Goal: Task Accomplishment & Management: Manage account settings

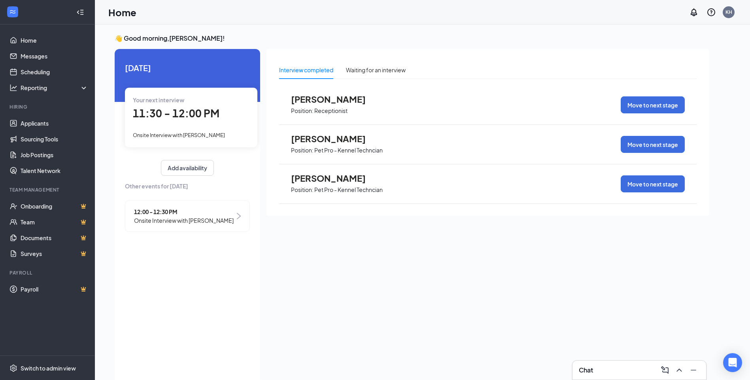
drag, startPoint x: 355, startPoint y: 277, endPoint x: 372, endPoint y: 273, distance: 17.4
click at [365, 274] on div "Interview completed Waiting for an interview [PERSON_NAME] Position: Receptioni…" at bounding box center [487, 214] width 443 height 330
click at [199, 113] on span "11:30 - 12:00 PM" at bounding box center [176, 113] width 87 height 13
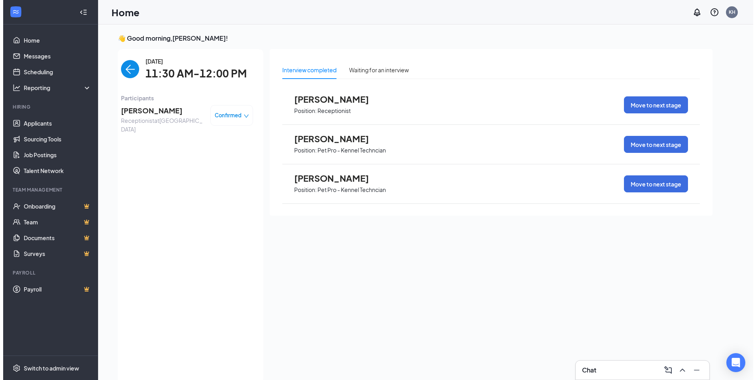
scroll to position [3, 0]
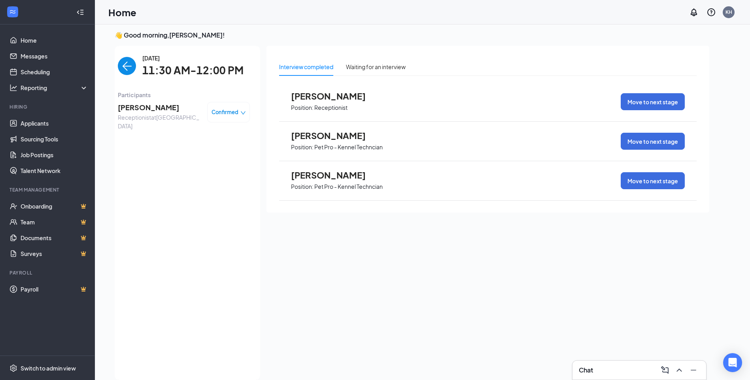
click at [236, 113] on span "Confirmed" at bounding box center [224, 112] width 27 height 8
drag, startPoint x: 183, startPoint y: 109, endPoint x: 170, endPoint y: 112, distance: 12.6
click at [181, 111] on div "[PERSON_NAME] Receptionist at [GEOGRAPHIC_DATA] Confirmed" at bounding box center [184, 116] width 132 height 28
click at [157, 110] on span "[PERSON_NAME]" at bounding box center [159, 107] width 83 height 11
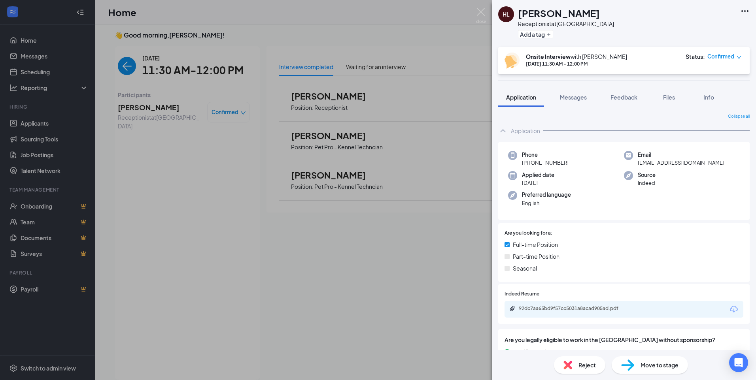
click at [648, 312] on div "92dc7aa65bd9f57cc5031a8acad905ad.pdf" at bounding box center [623, 309] width 239 height 17
click at [602, 311] on div "92dc7aa65bd9f57cc5031a8acad905ad.pdf" at bounding box center [574, 309] width 111 height 6
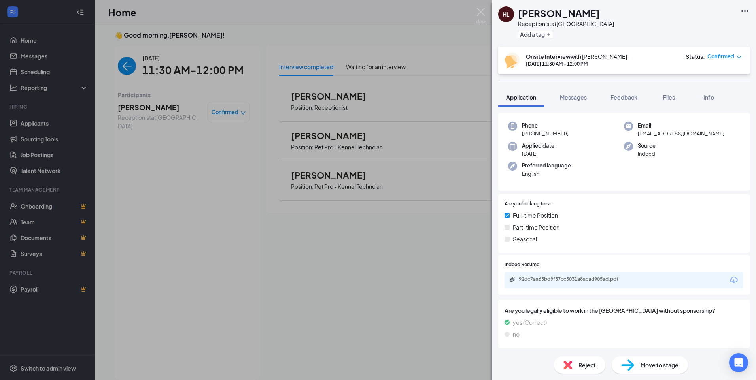
scroll to position [79, 0]
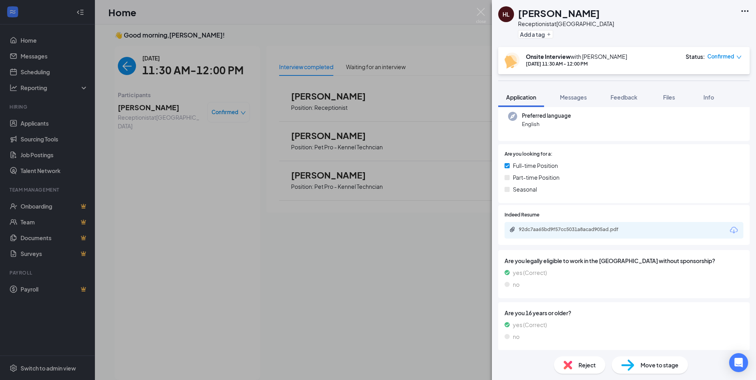
click at [430, 219] on div "HL [PERSON_NAME] Receptionist at [GEOGRAPHIC_DATA] Add a tag Onsite Interview w…" at bounding box center [378, 190] width 756 height 380
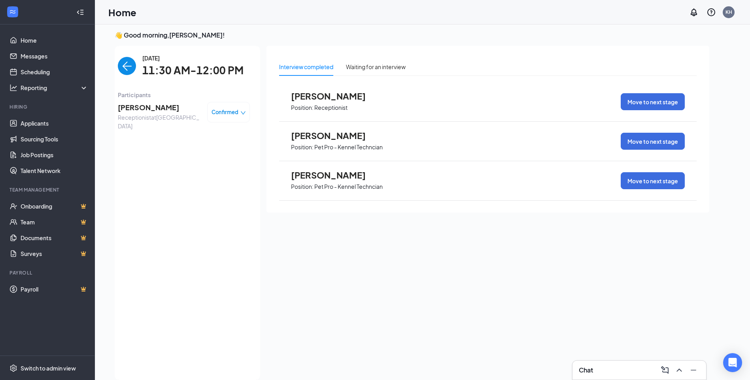
click at [126, 63] on img "back-button" at bounding box center [127, 66] width 18 height 18
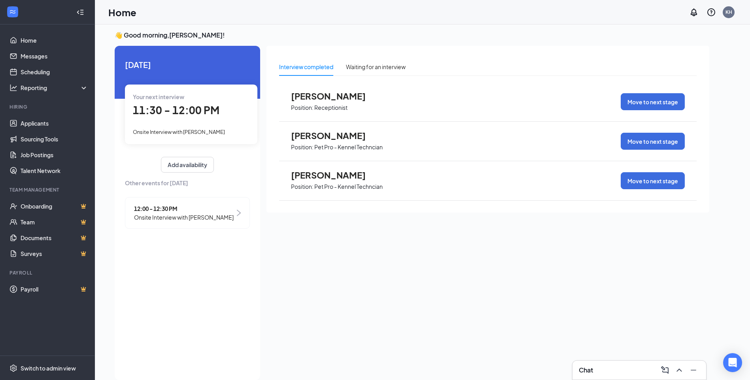
click at [204, 222] on div "12:00 - 12:30 PM Onsite Interview with [PERSON_NAME]" at bounding box center [187, 213] width 125 height 32
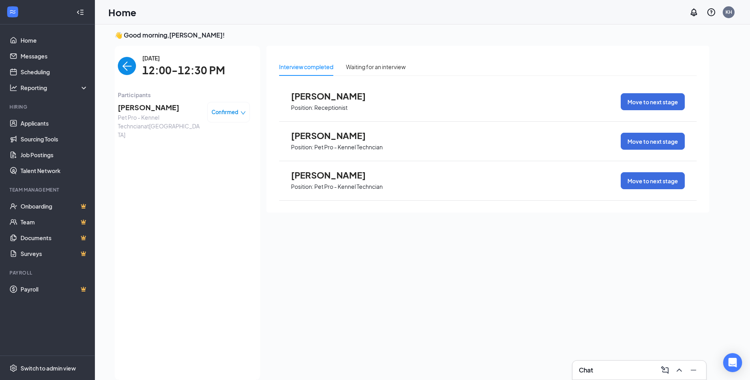
click at [151, 115] on span "Pet Pro - Kennel Techncian at [GEOGRAPHIC_DATA]" at bounding box center [159, 126] width 83 height 26
click at [151, 108] on span "[PERSON_NAME]" at bounding box center [159, 107] width 83 height 11
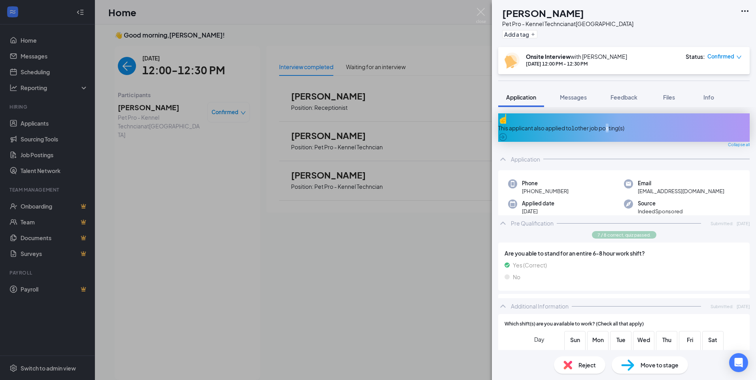
click at [613, 124] on div "This applicant also applied to 1 other job posting(s)" at bounding box center [623, 128] width 251 height 9
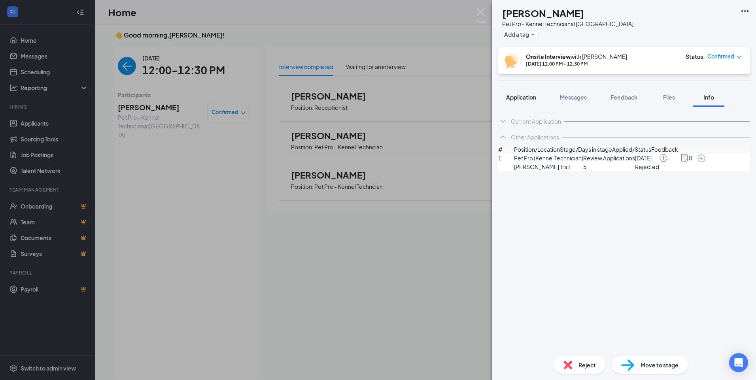
click at [518, 95] on span "Application" at bounding box center [521, 97] width 30 height 7
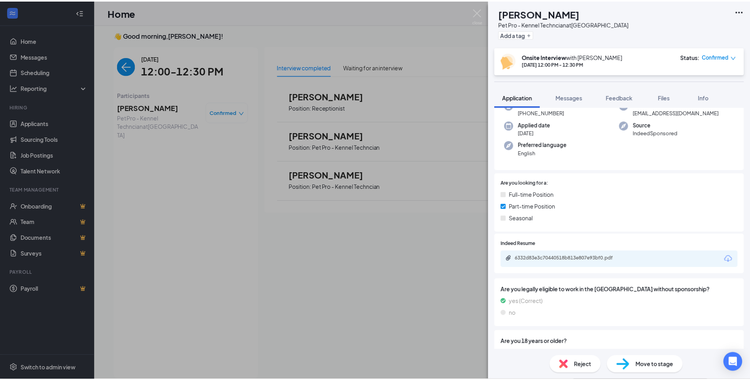
scroll to position [79, 0]
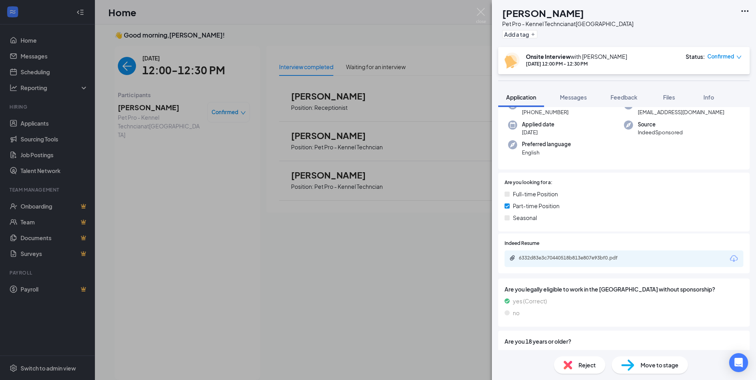
click at [623, 259] on div "6332d83e3c70440518b813e807e93bf0.pdf" at bounding box center [623, 259] width 239 height 17
click at [625, 255] on div "6332d83e3c70440518b813e807e93bf0.pdf" at bounding box center [574, 258] width 111 height 6
click at [442, 73] on div "[PERSON_NAME] [PERSON_NAME] Pet Pro - Kennel Techncian at [GEOGRAPHIC_DATA] Add…" at bounding box center [378, 190] width 756 height 380
